Goal: Transaction & Acquisition: Purchase product/service

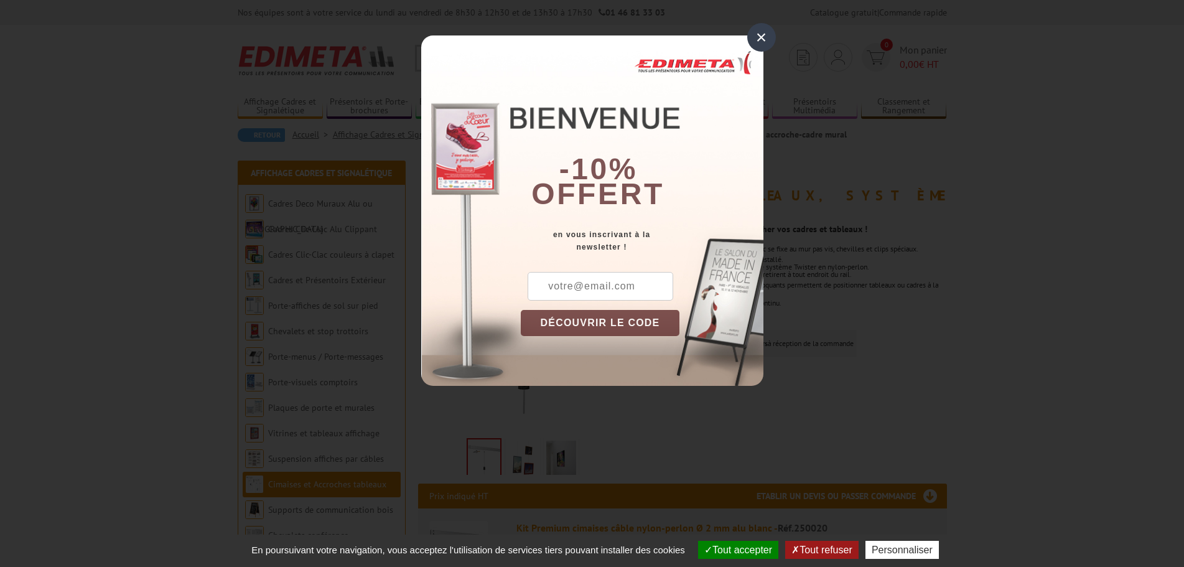
click at [744, 29] on div "× -10% offert en vous inscrivant à la newsletter ! DÉCOUVRIR LE CODE Copier le …" at bounding box center [592, 202] width 1184 height 404
click at [765, 43] on div "×" at bounding box center [761, 37] width 29 height 29
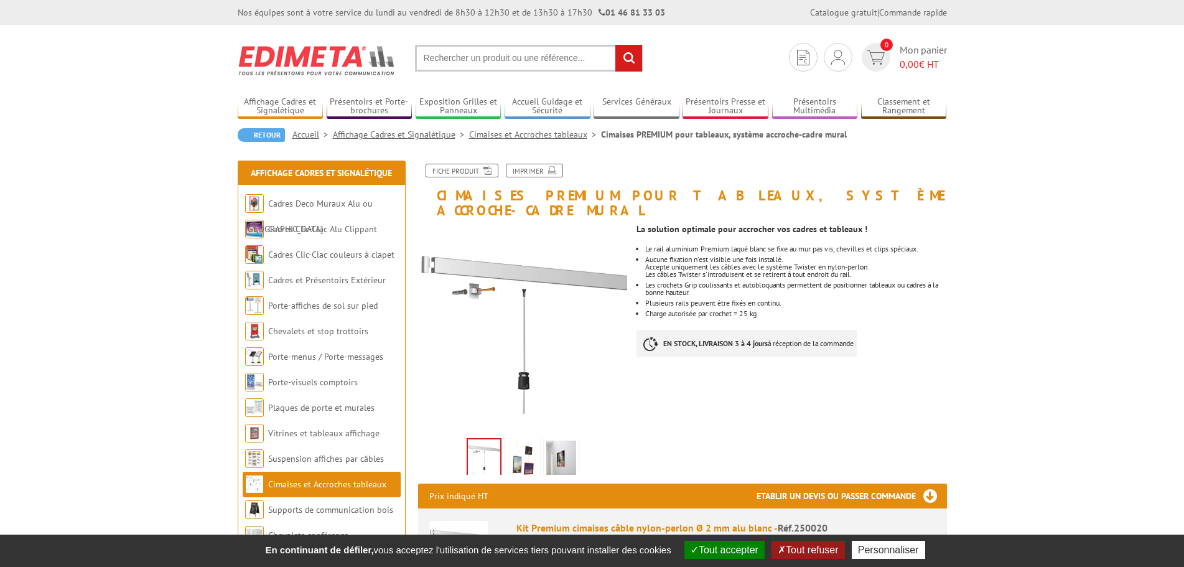
click at [444, 54] on input "text" at bounding box center [529, 58] width 228 height 27
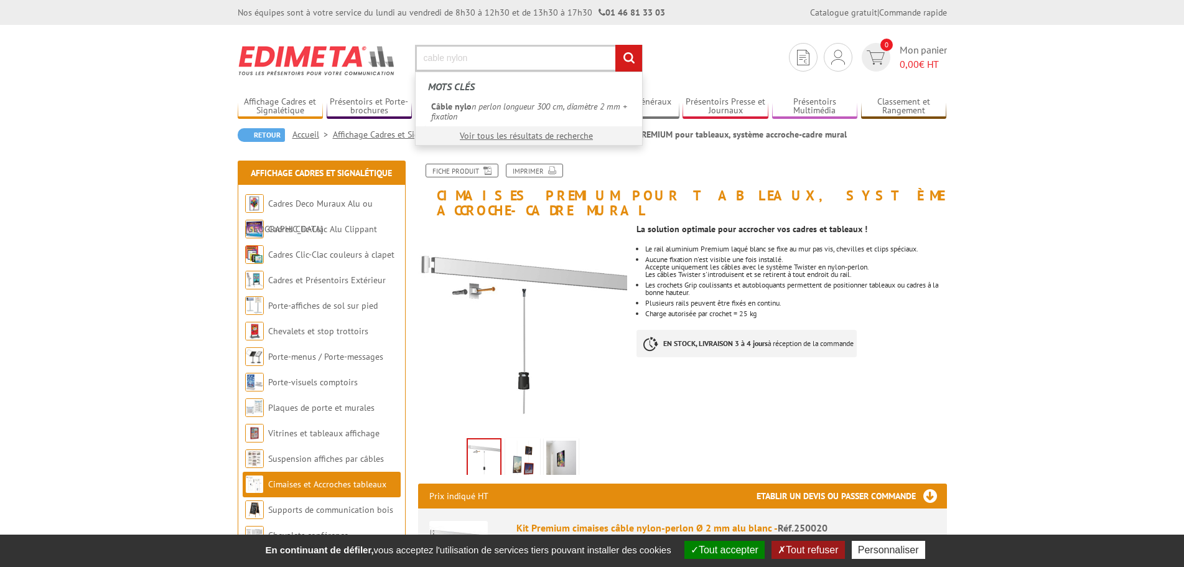
type input "cable nylon"
click at [615, 45] on input "rechercher" at bounding box center [628, 58] width 27 height 27
